Goal: Information Seeking & Learning: Learn about a topic

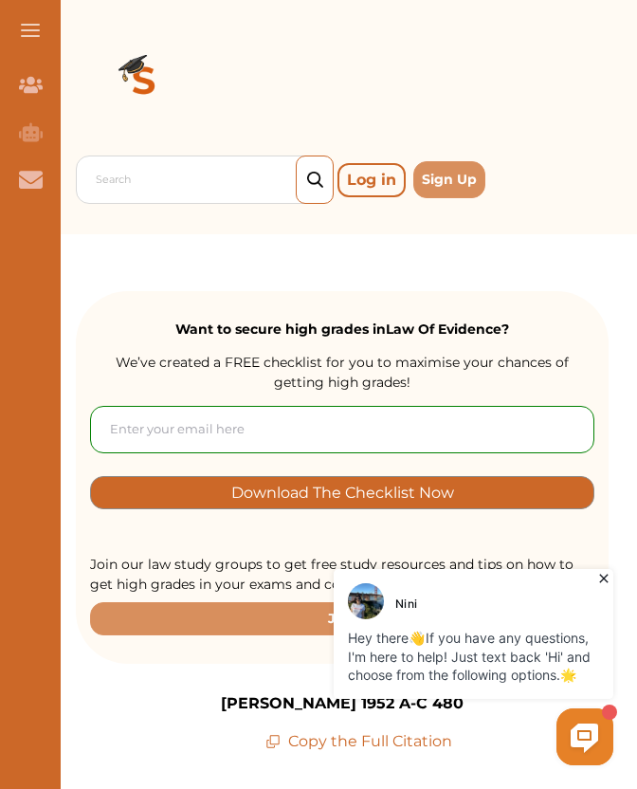
click at [602, 578] on icon at bounding box center [603, 578] width 19 height 19
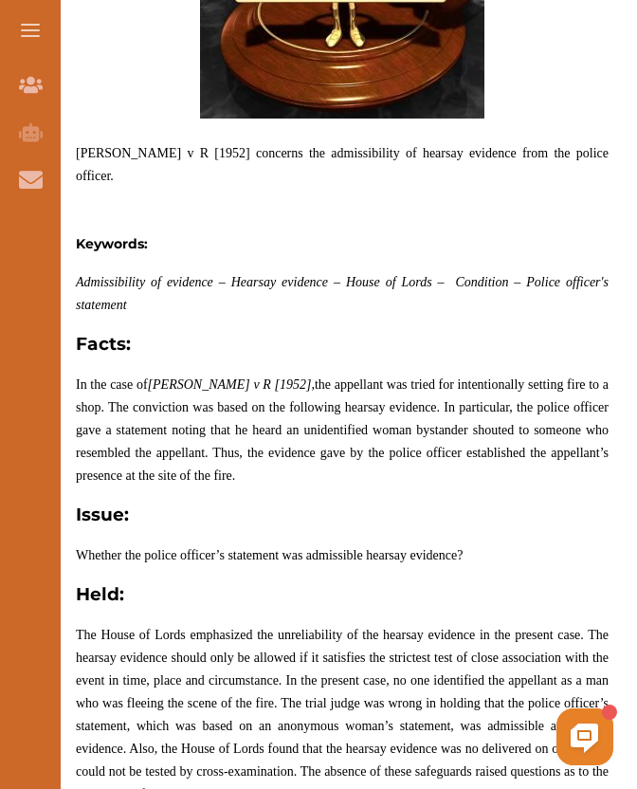
scroll to position [964, 0]
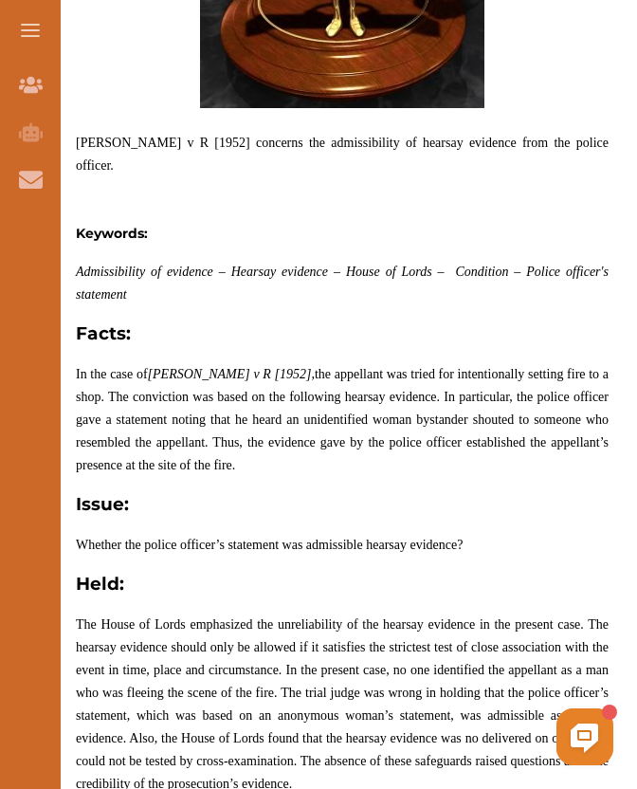
click at [407, 416] on span "In the case of [PERSON_NAME] v R [1952], the appellant was tried for intentiona…" at bounding box center [342, 419] width 533 height 105
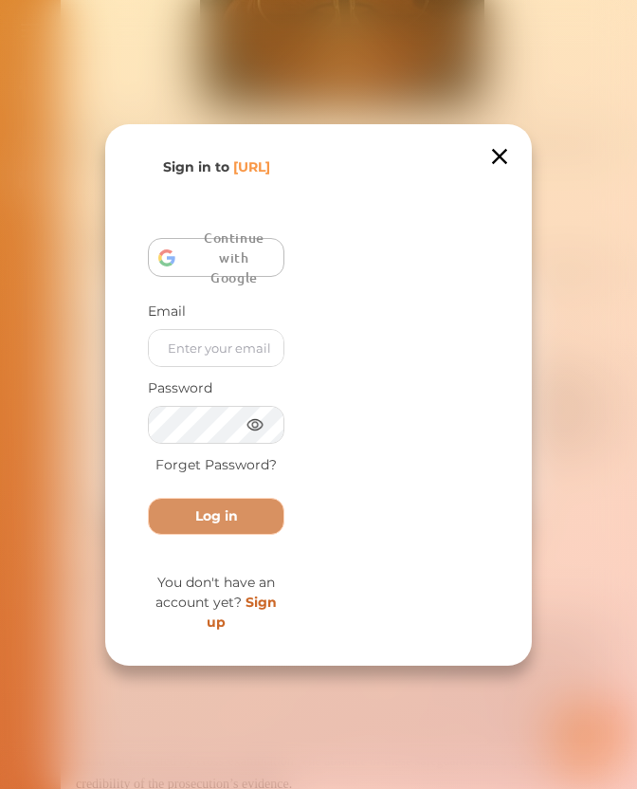
click at [407, 416] on div "Join the movement of 26K savvy [URL] members already empowered - and you're nex…" at bounding box center [318, 394] width 341 height 475
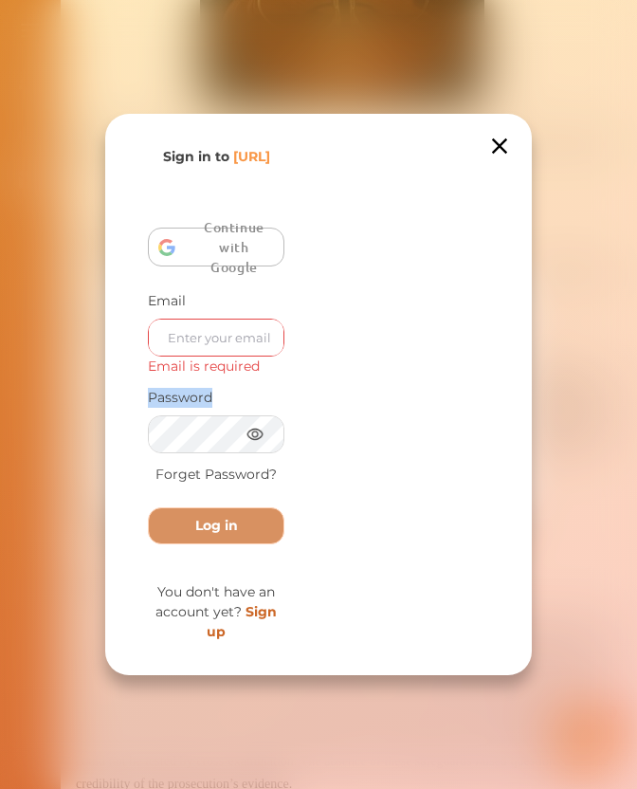
click at [496, 138] on icon at bounding box center [499, 145] width 15 height 15
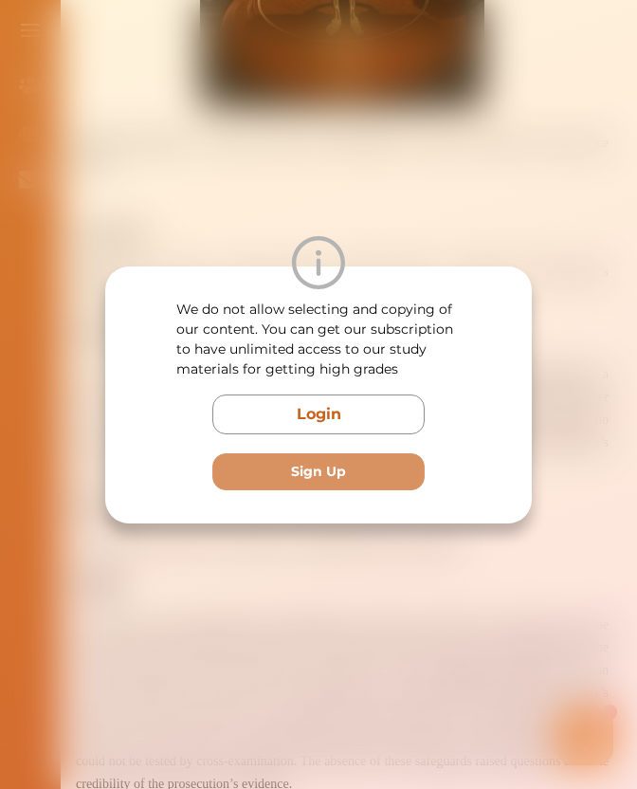
click at [408, 592] on div "We do not allow selecting and copying of our content. You can get our subscript…" at bounding box center [318, 394] width 637 height 789
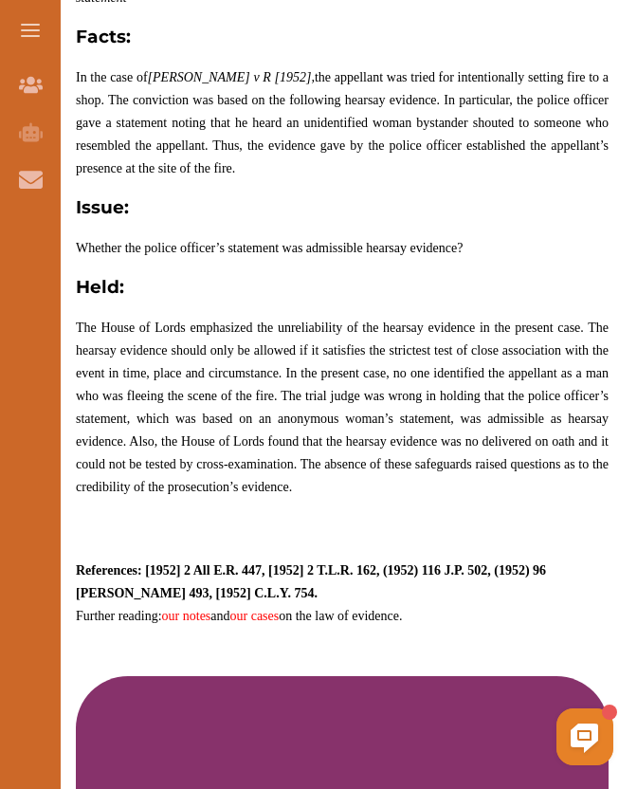
scroll to position [1294, 0]
